Goal: Information Seeking & Learning: Learn about a topic

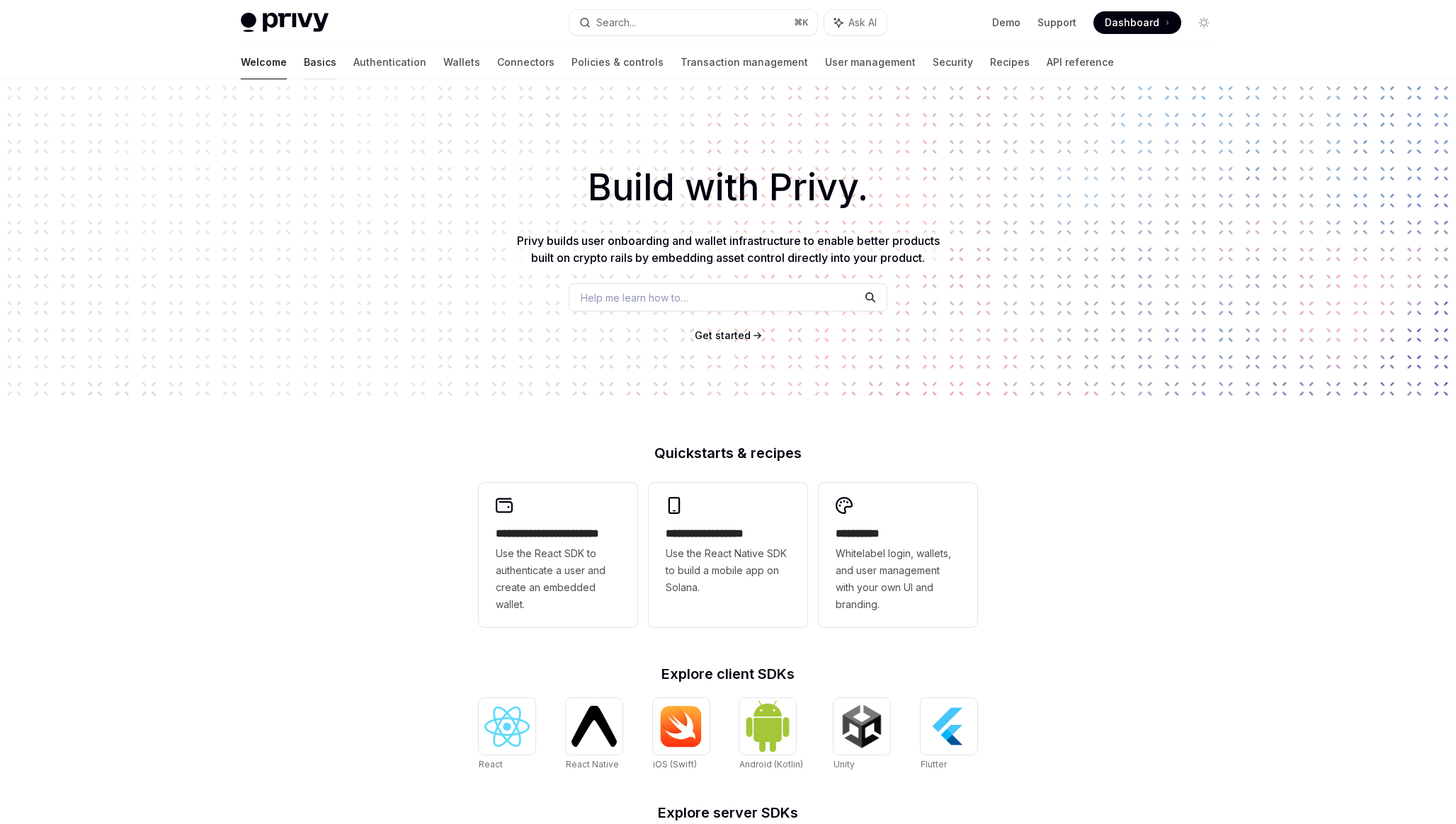
click at [304, 75] on link "Basics" at bounding box center [320, 62] width 33 height 34
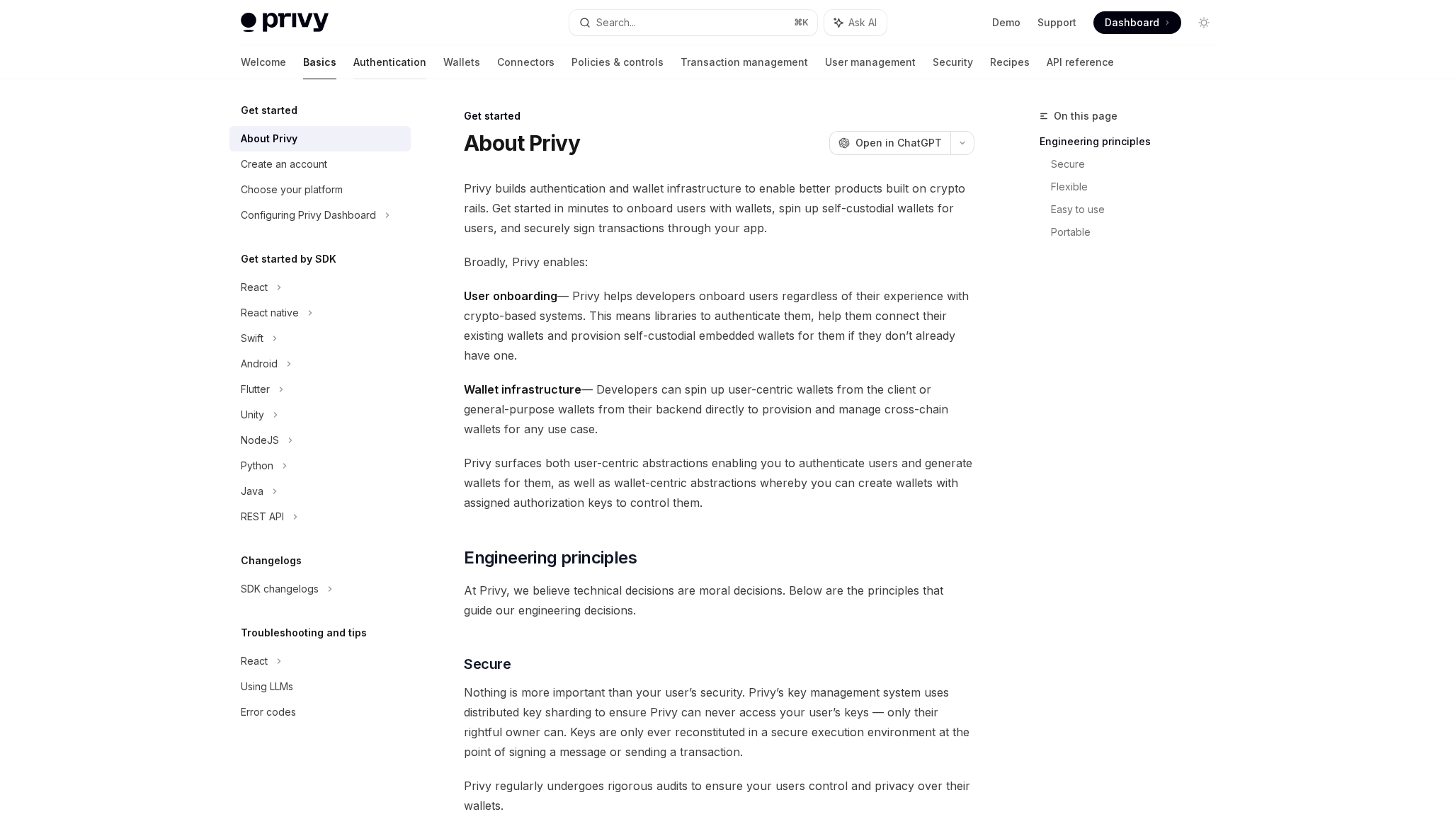
click at [353, 65] on link "Authentication" at bounding box center [390, 62] width 73 height 34
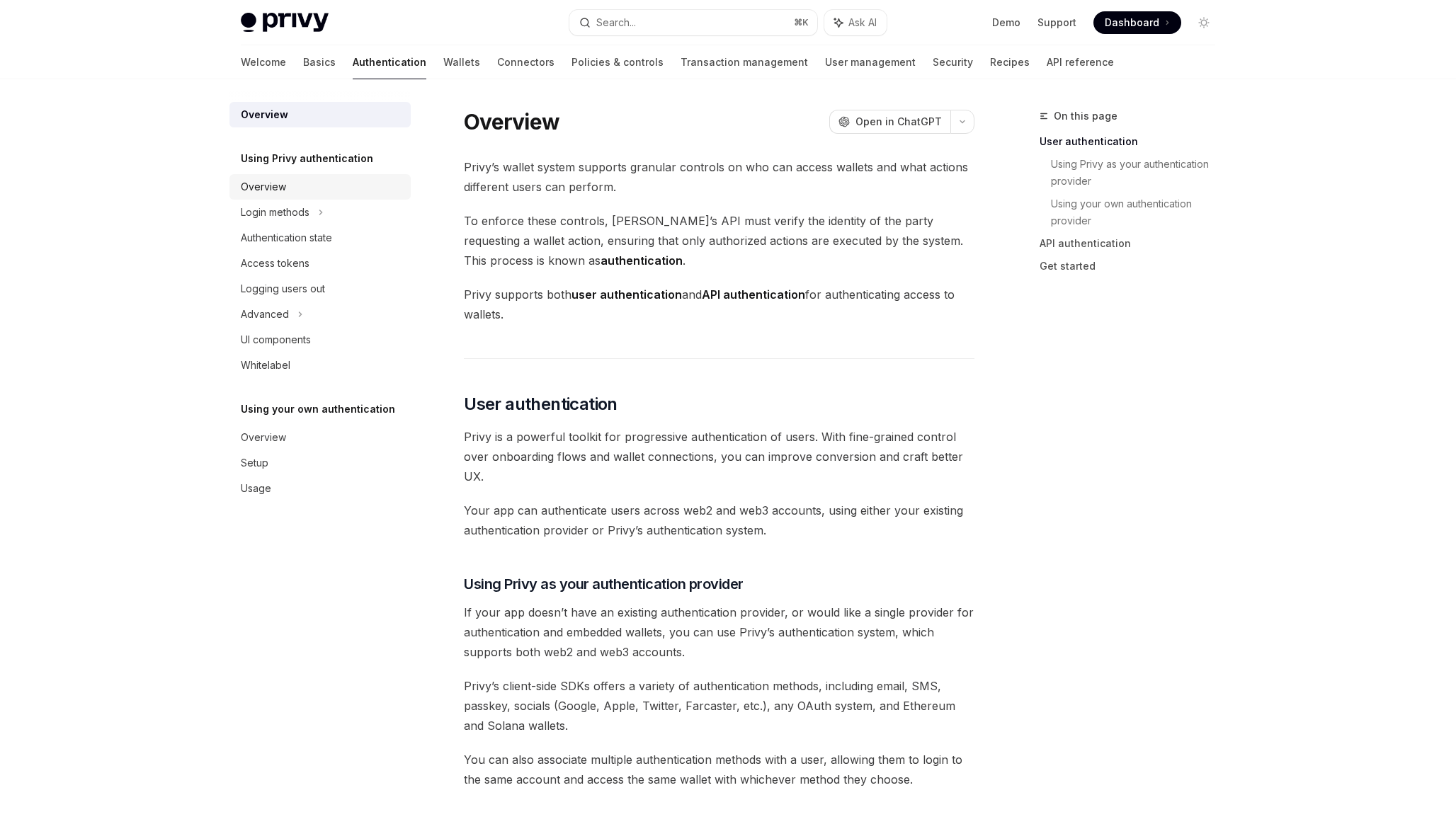
click at [295, 198] on link "Overview" at bounding box center [320, 187] width 181 height 25
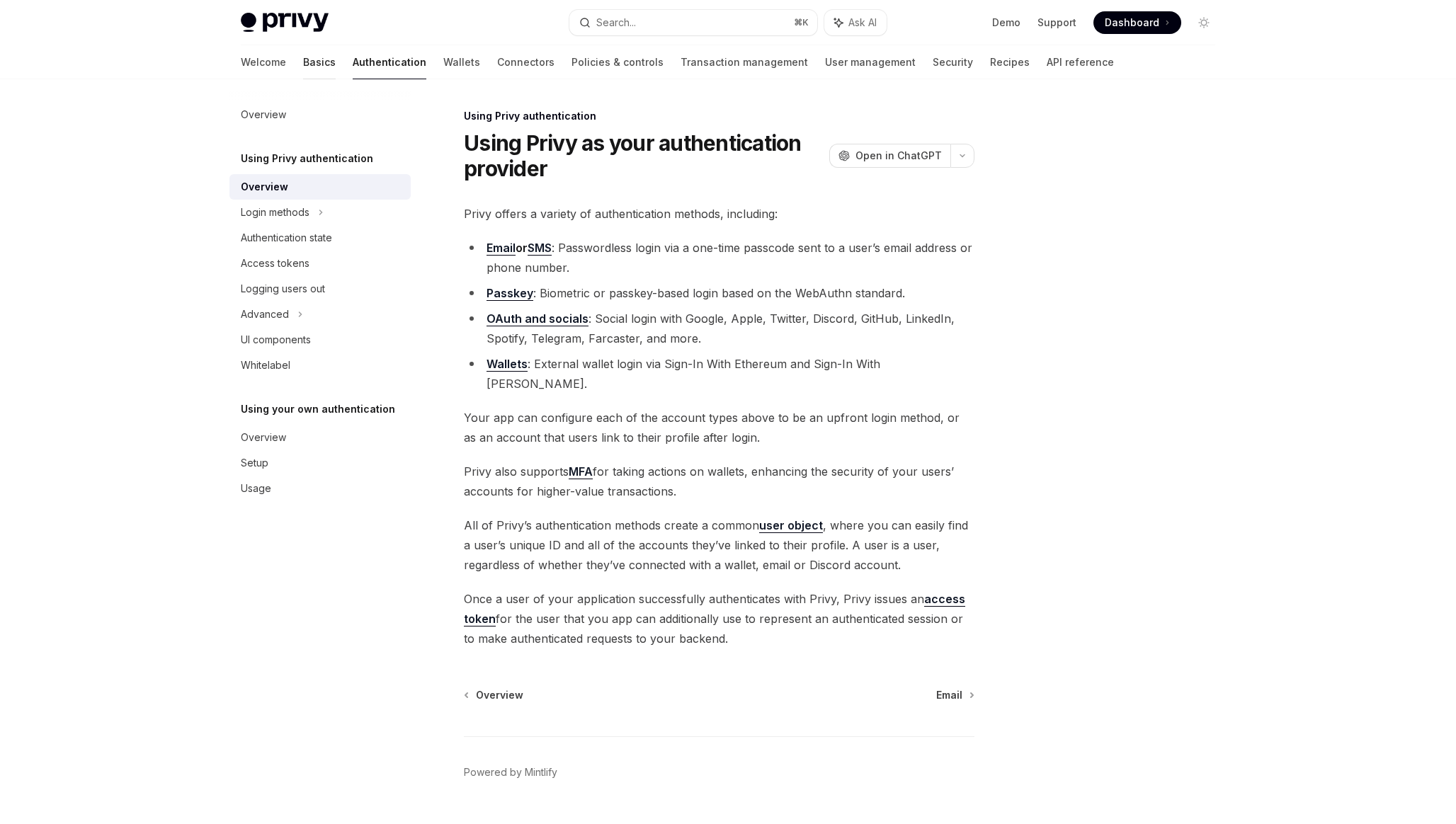
click at [303, 69] on link "Basics" at bounding box center [319, 62] width 33 height 34
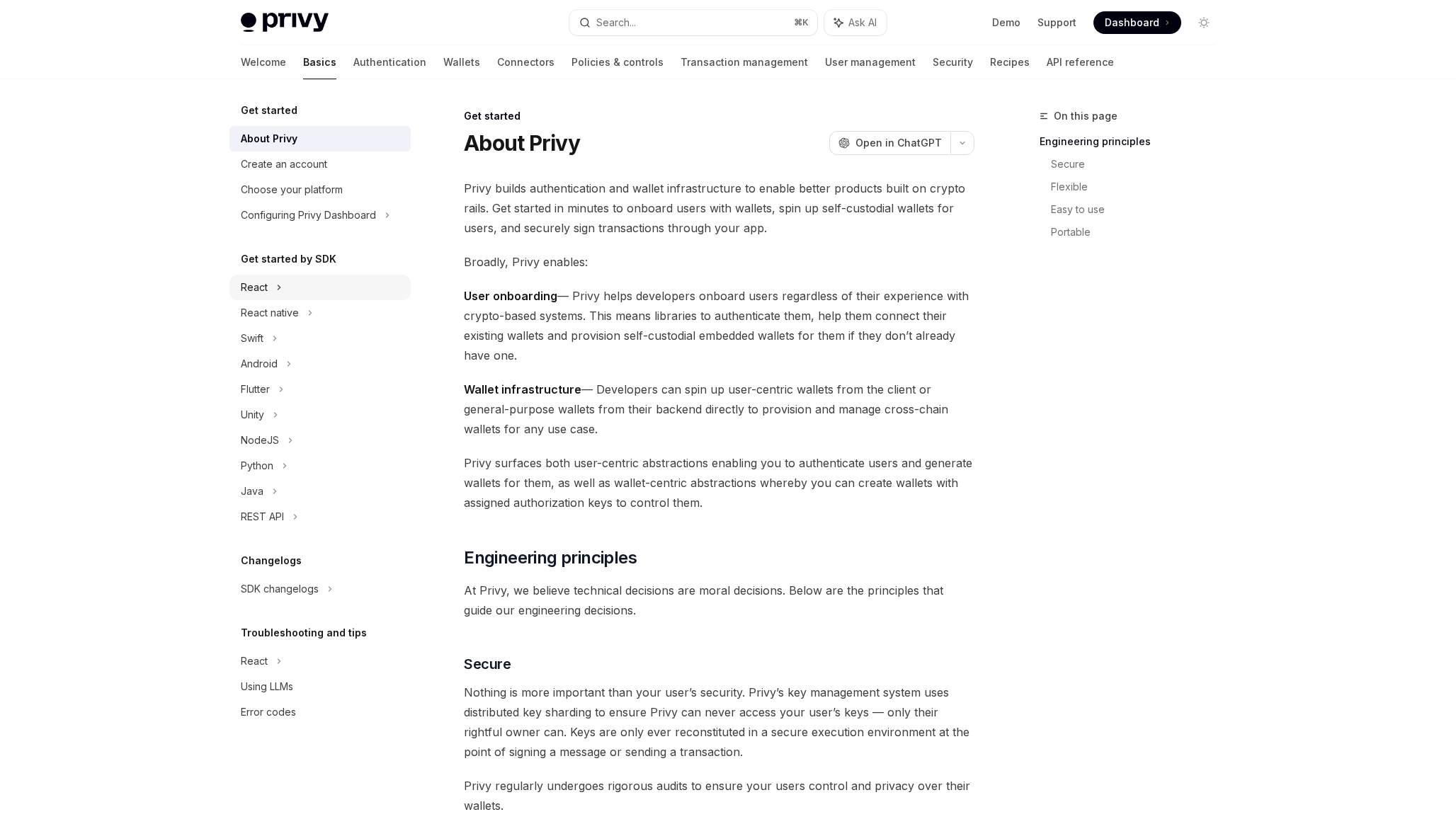
click at [270, 283] on div "React" at bounding box center [320, 287] width 181 height 25
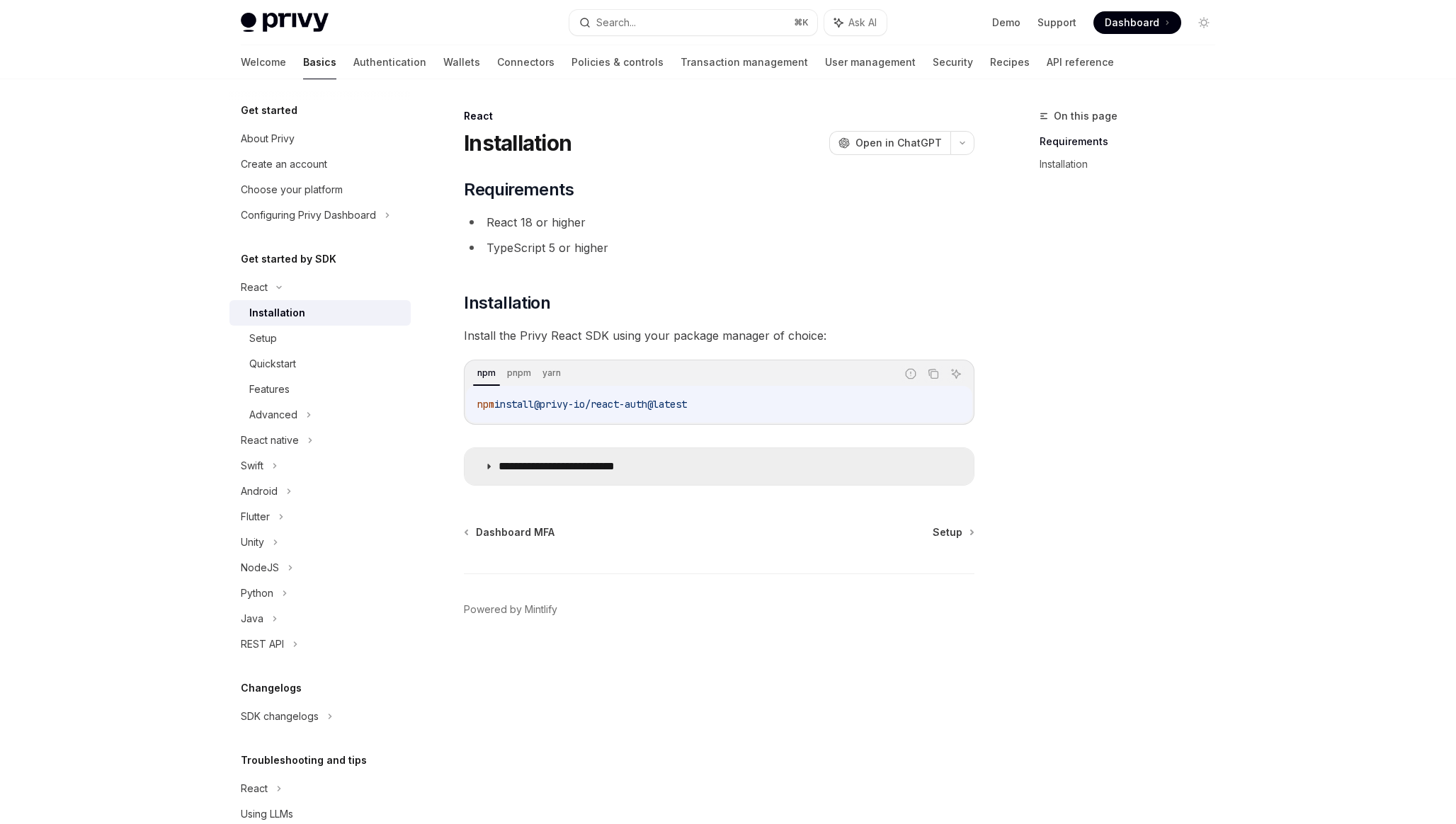
click at [490, 467] on icon at bounding box center [488, 466] width 8 height 8
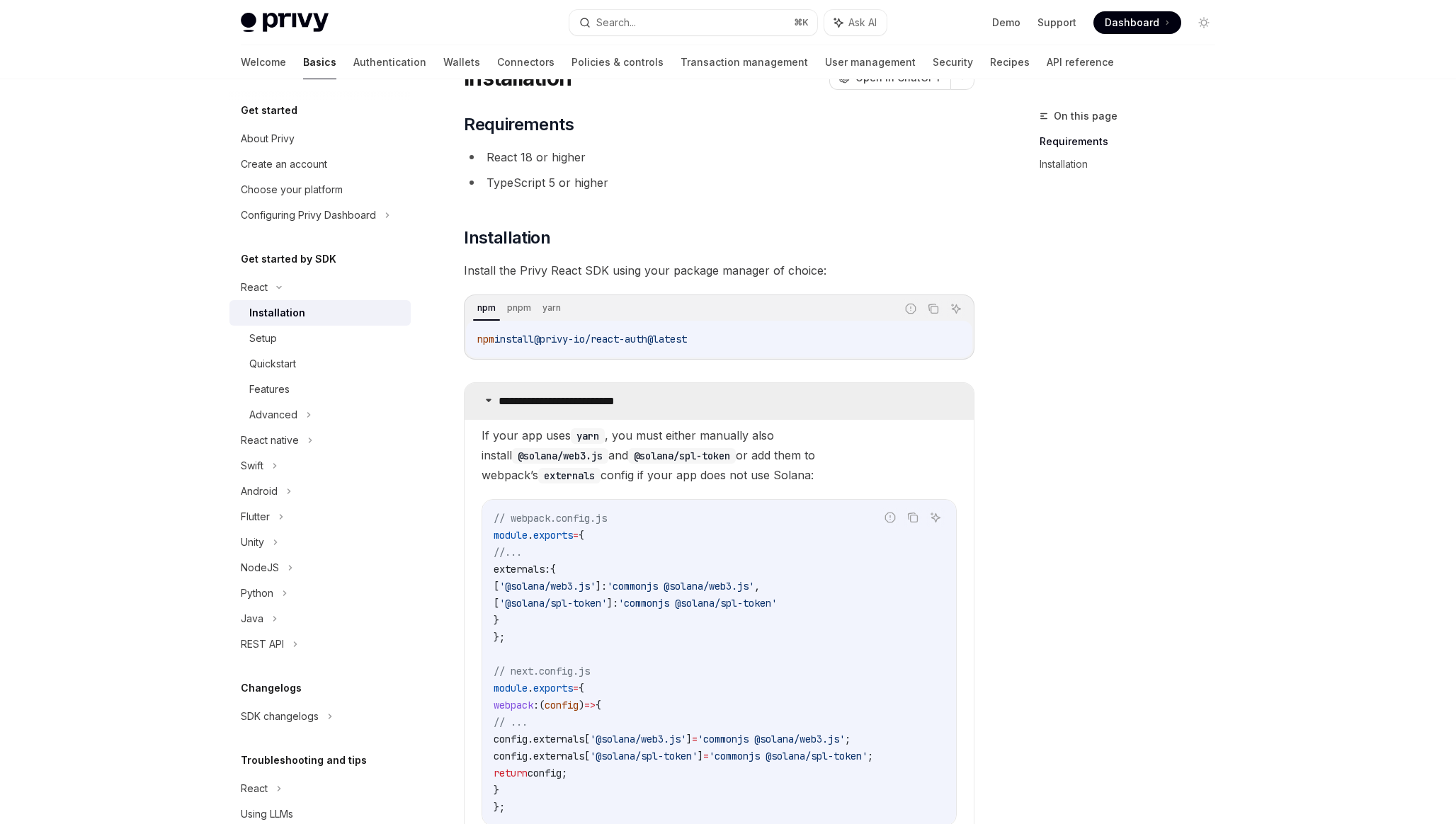
scroll to position [64, 0]
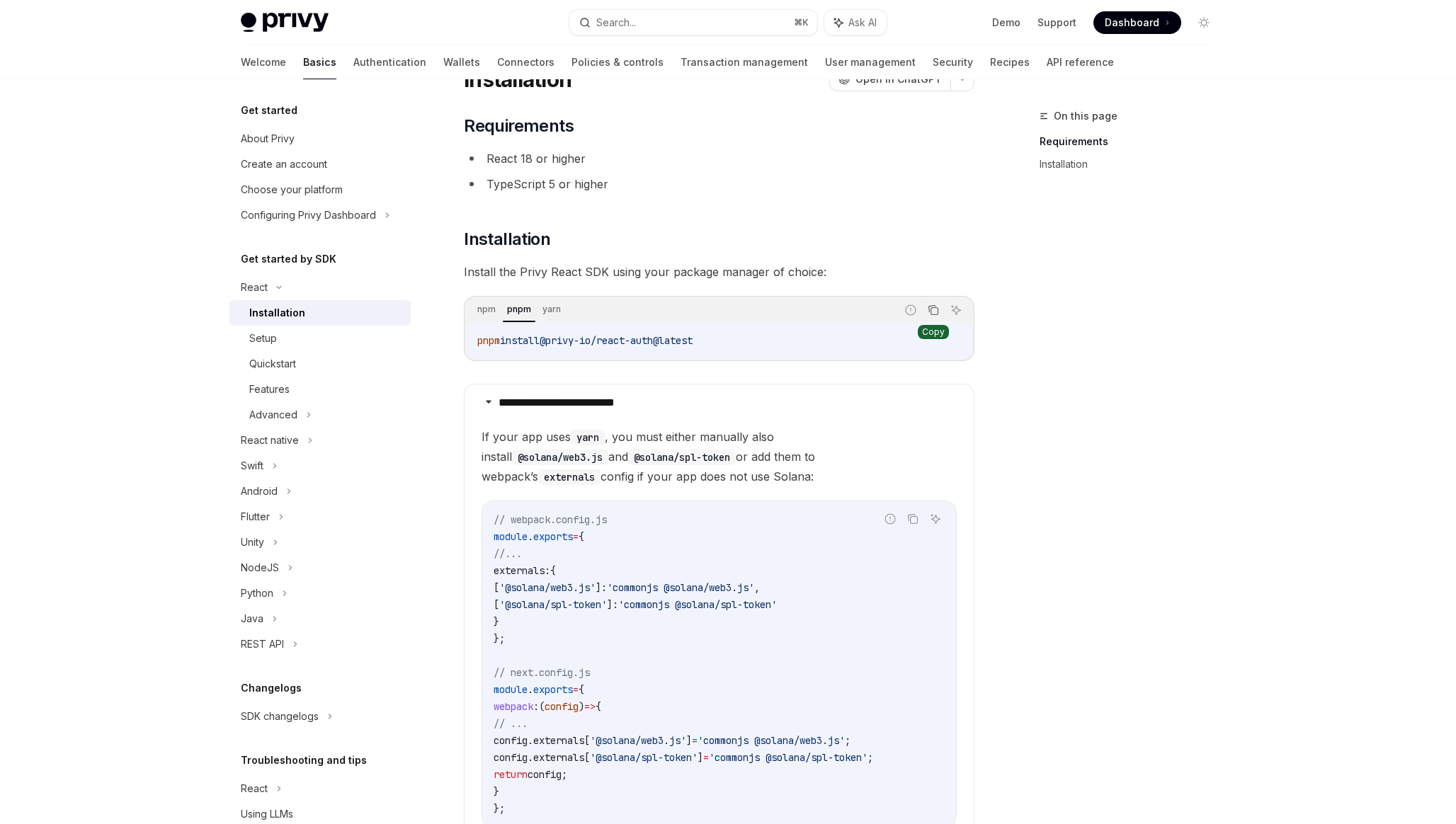
click at [934, 311] on icon "Copy the contents from the code block" at bounding box center [933, 310] width 11 height 11
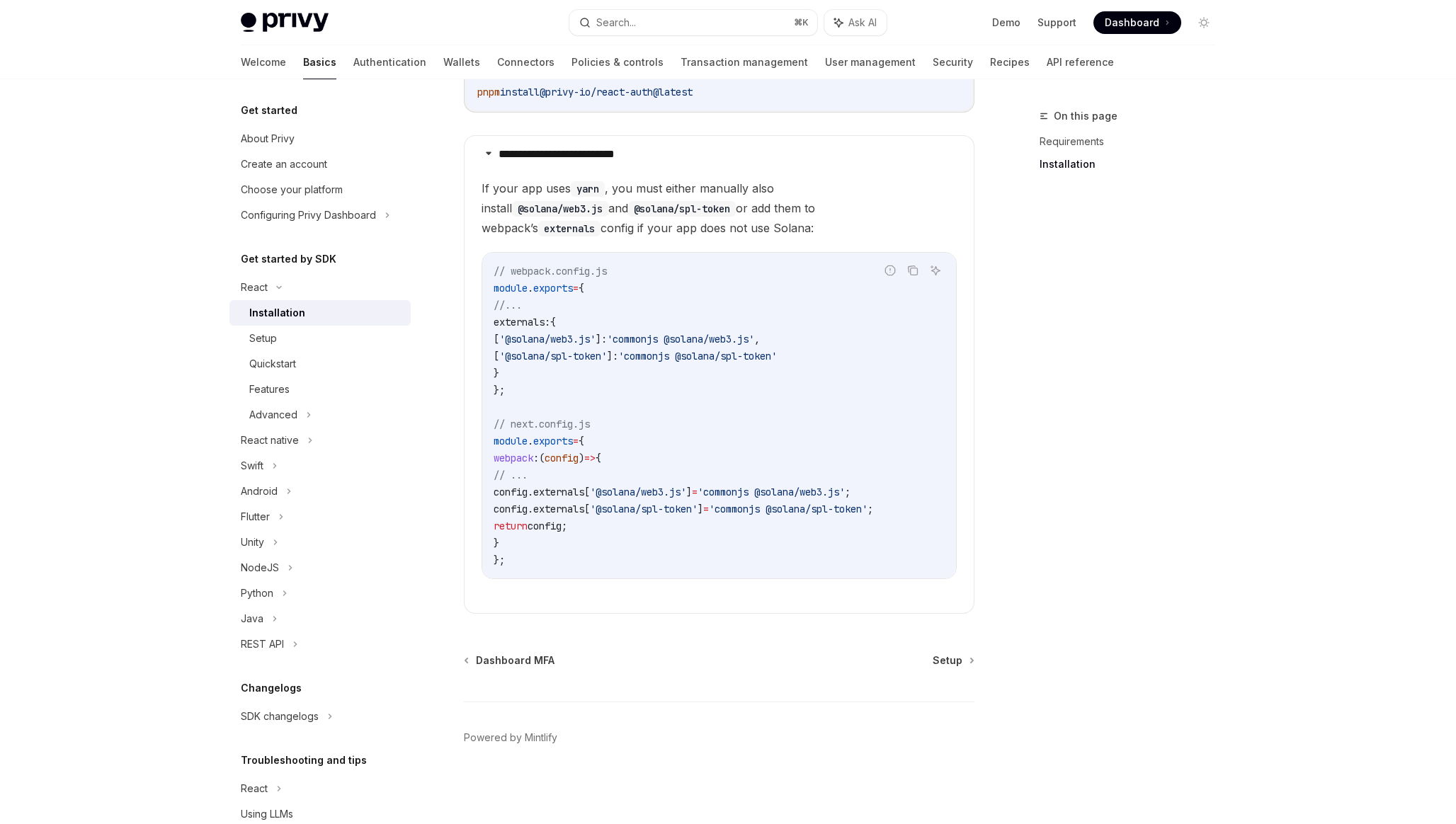
scroll to position [318, 0]
click at [270, 341] on div "Setup" at bounding box center [263, 338] width 27 height 17
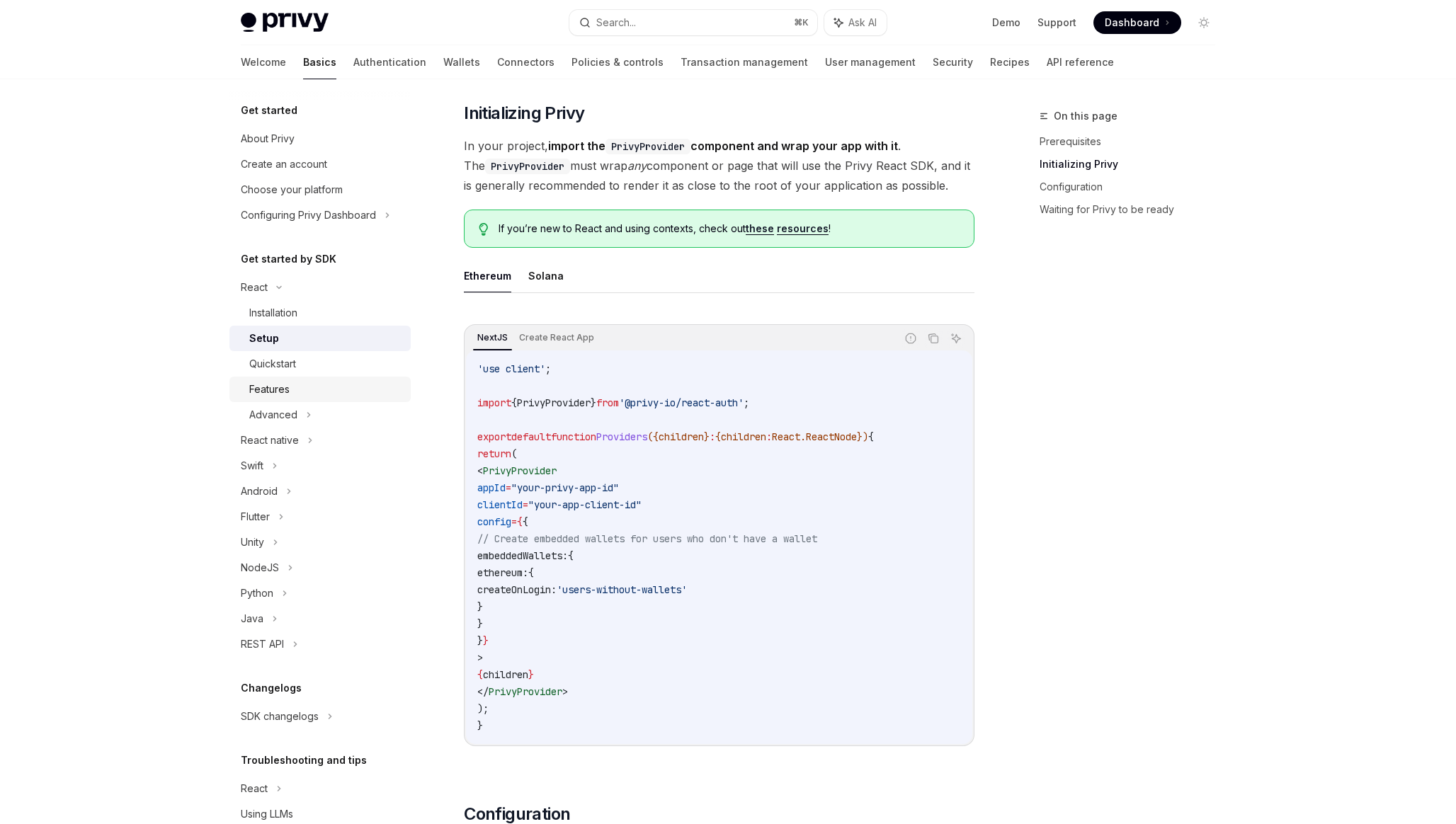
scroll to position [249, 0]
click at [318, 372] on link "Quickstart" at bounding box center [320, 363] width 181 height 25
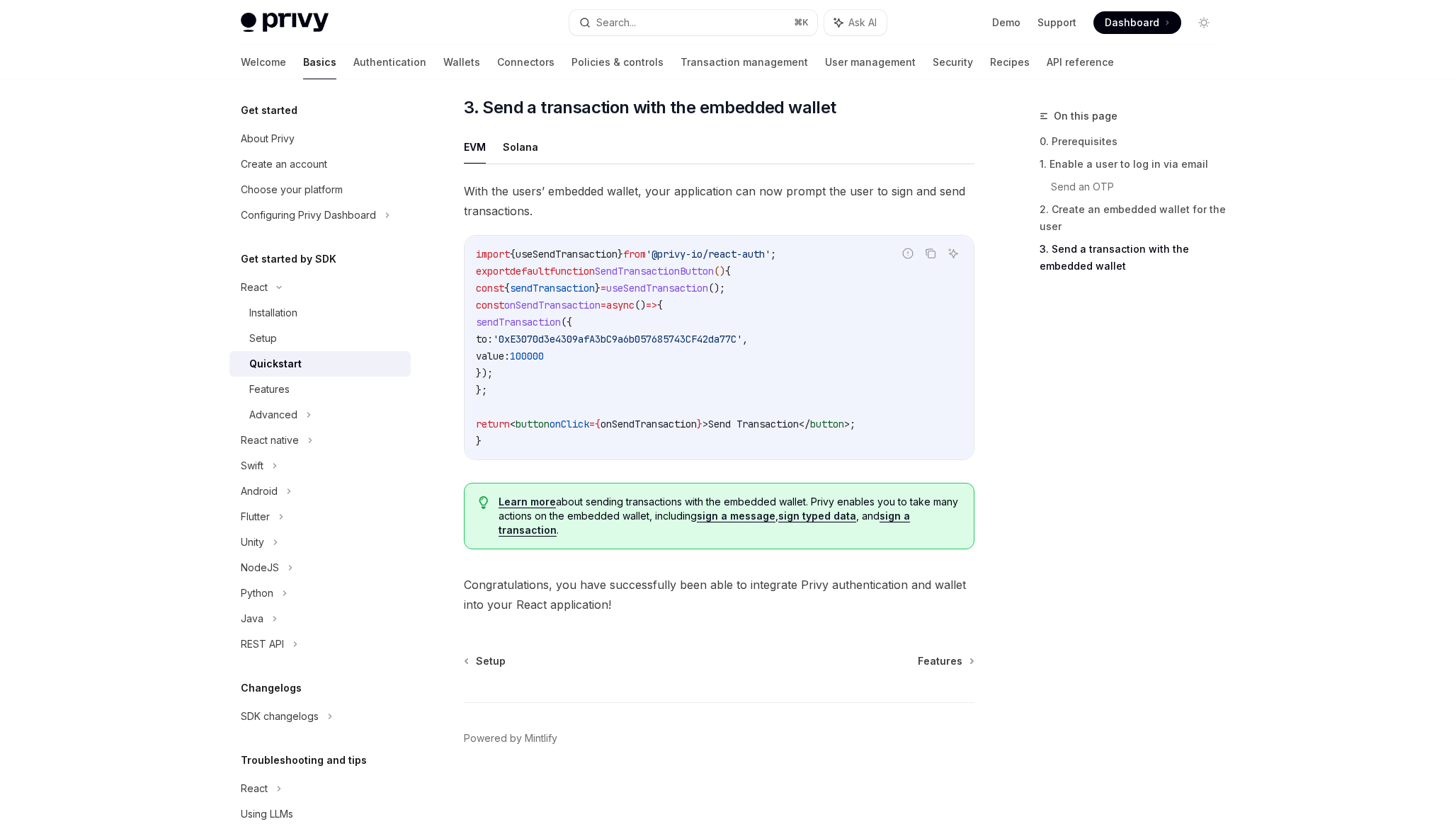
scroll to position [1234, 0]
click at [264, 391] on div "Features" at bounding box center [269, 389] width 40 height 17
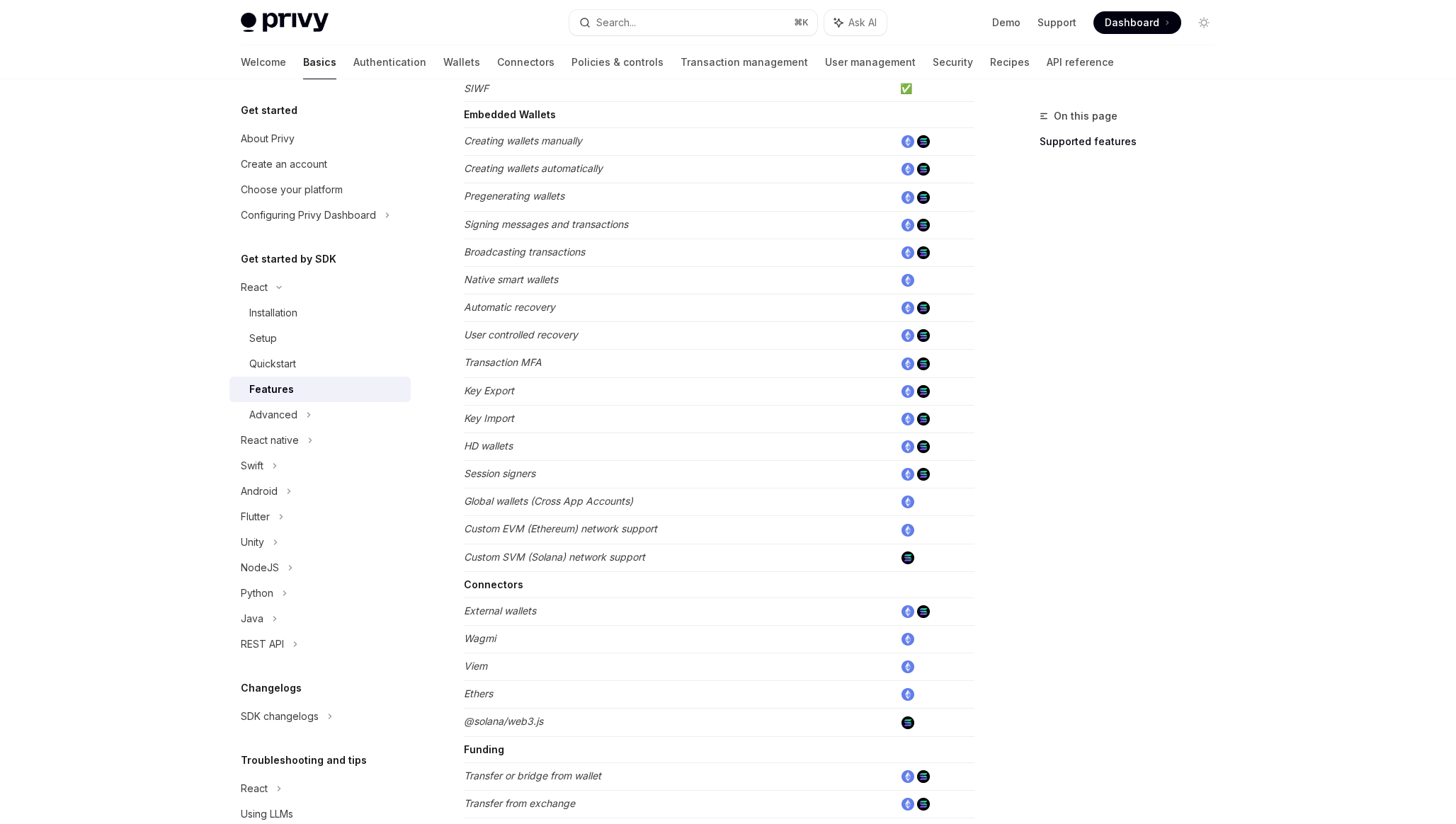
scroll to position [556, 0]
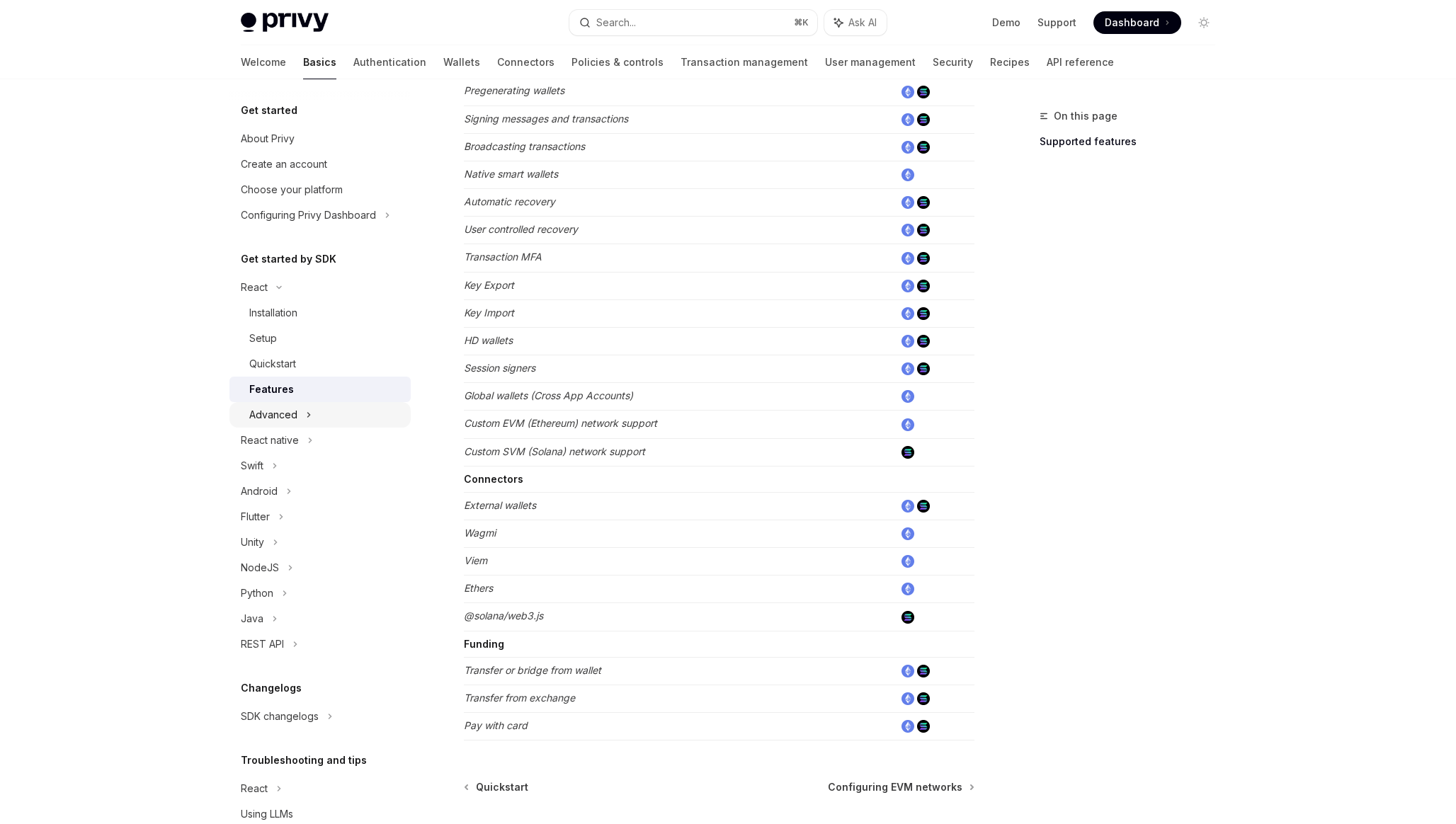
click at [327, 421] on div "Advanced" at bounding box center [320, 414] width 181 height 25
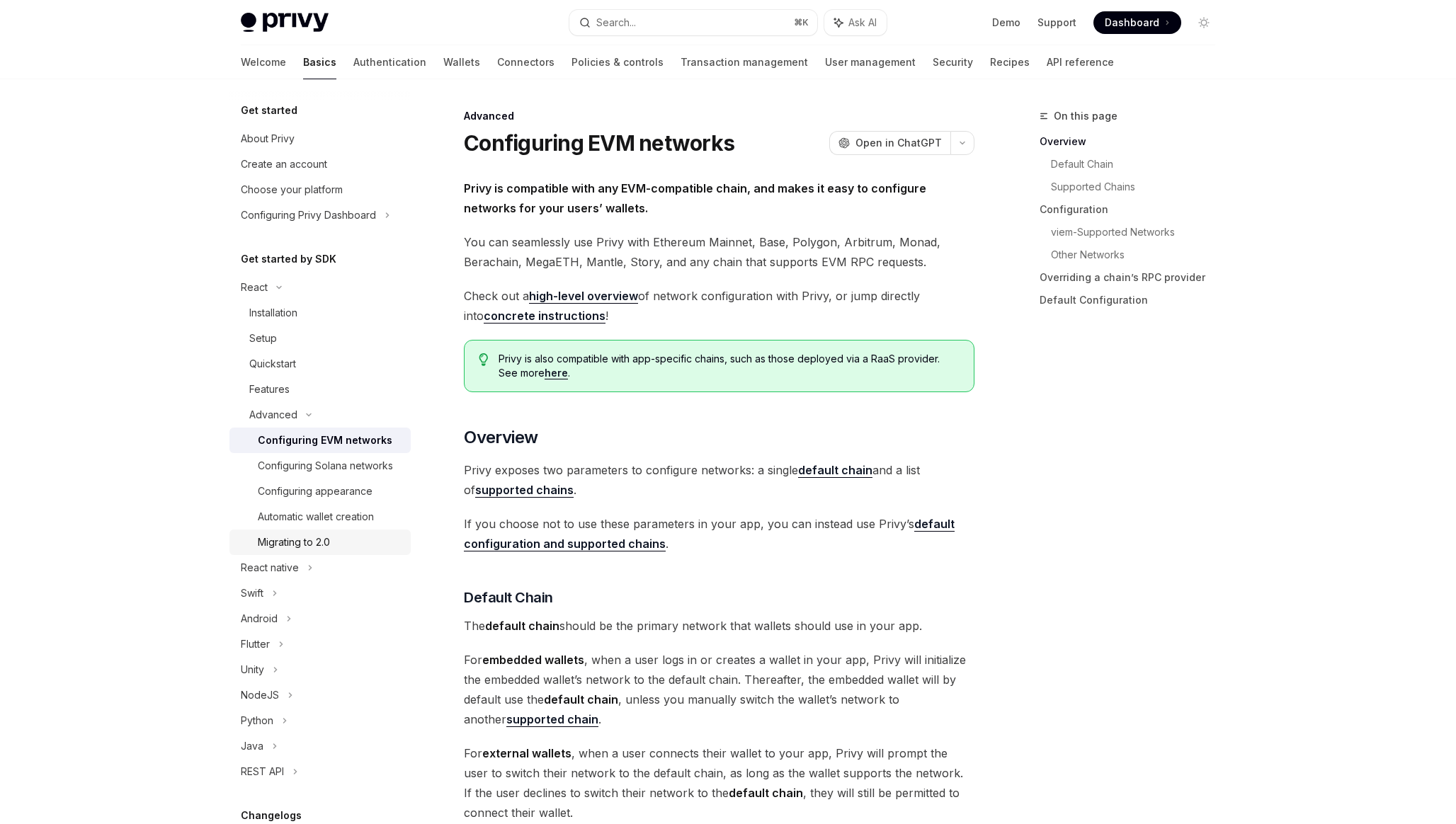
click at [299, 535] on div "Migrating to 2.0" at bounding box center [293, 542] width 72 height 17
type textarea "*"
